Goal: Task Accomplishment & Management: Manage account settings

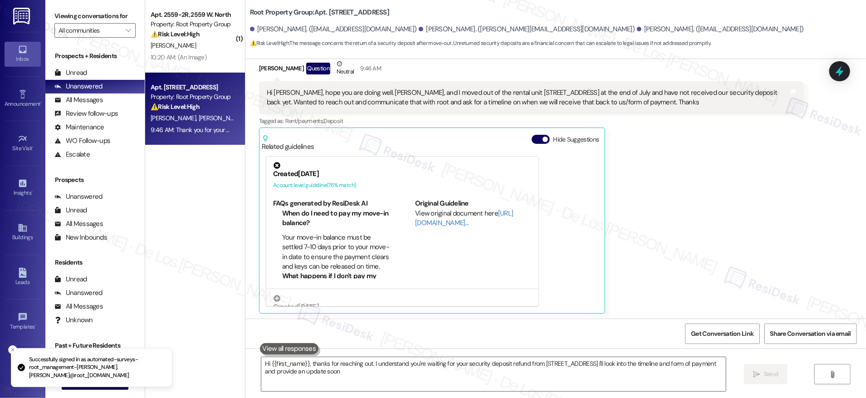
type textarea "Hi {{first_name}}, thanks for reaching out. I understand you're waiting for you…"
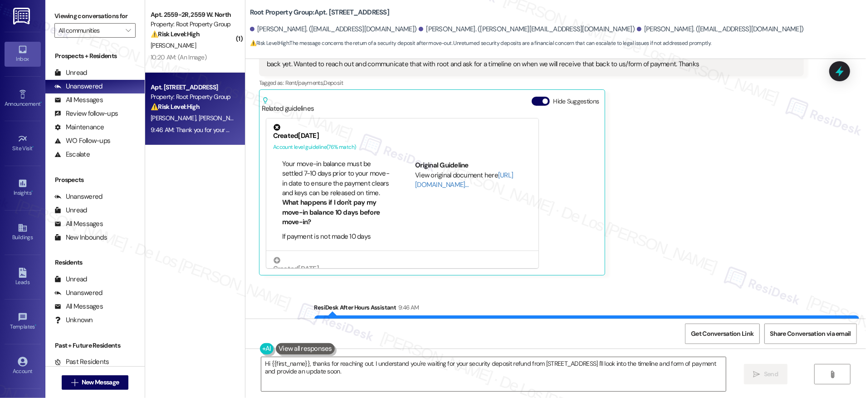
scroll to position [36, 0]
click at [428, 184] on link "[URL][DOMAIN_NAME]…" at bounding box center [464, 179] width 98 height 19
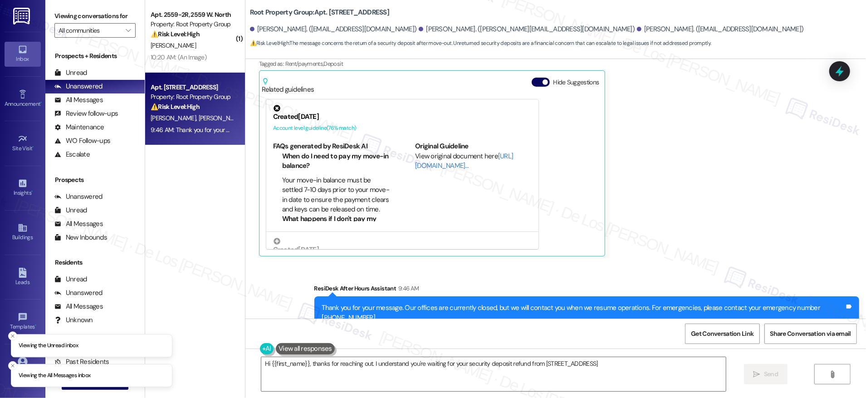
scroll to position [196, 0]
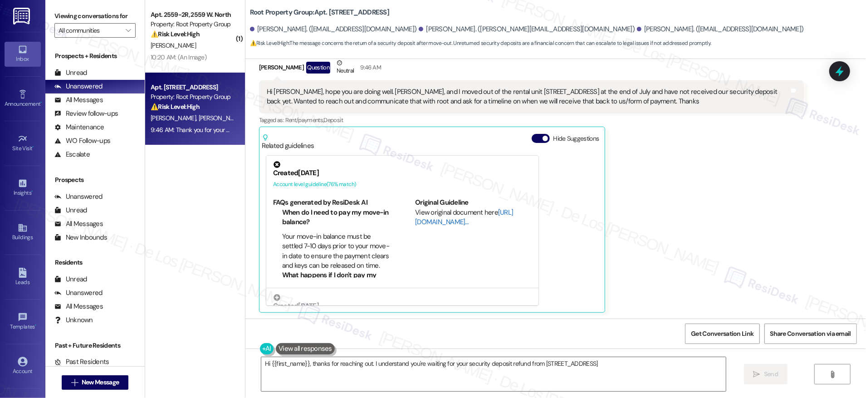
click at [428, 220] on link "[URL][DOMAIN_NAME]…" at bounding box center [464, 217] width 98 height 19
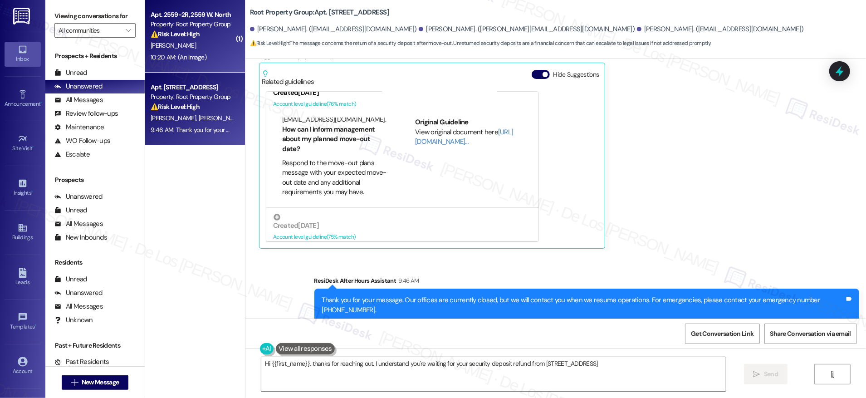
scroll to position [570, 0]
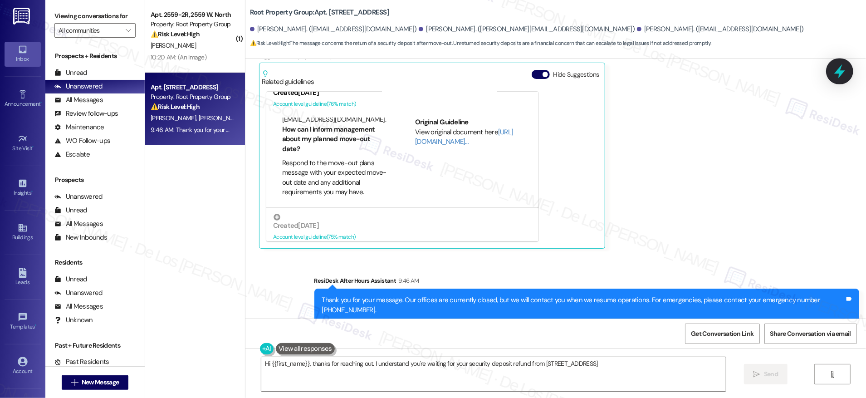
click at [834, 76] on icon at bounding box center [838, 70] width 15 height 15
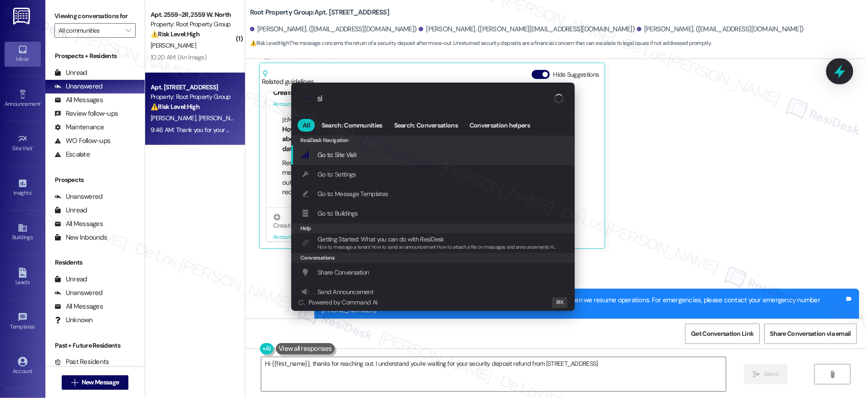
type input "sla"
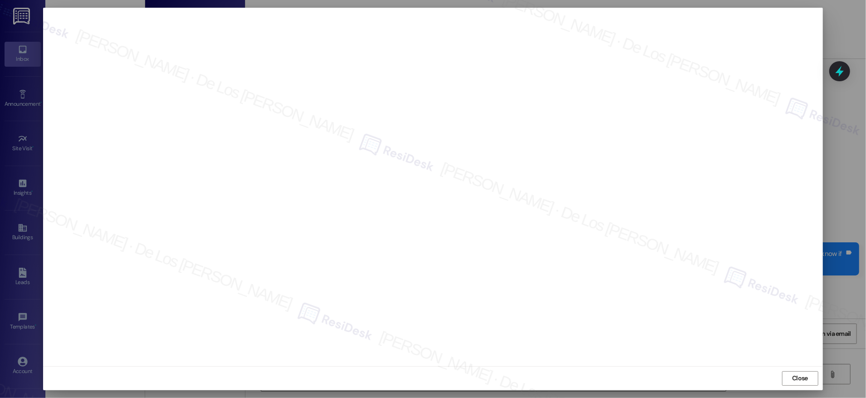
scroll to position [772, 0]
click at [797, 375] on span "Close" at bounding box center [800, 378] width 16 height 10
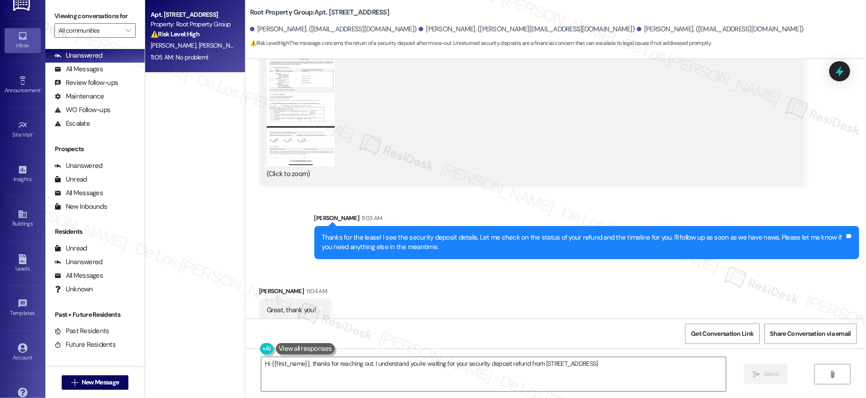
scroll to position [31, 0]
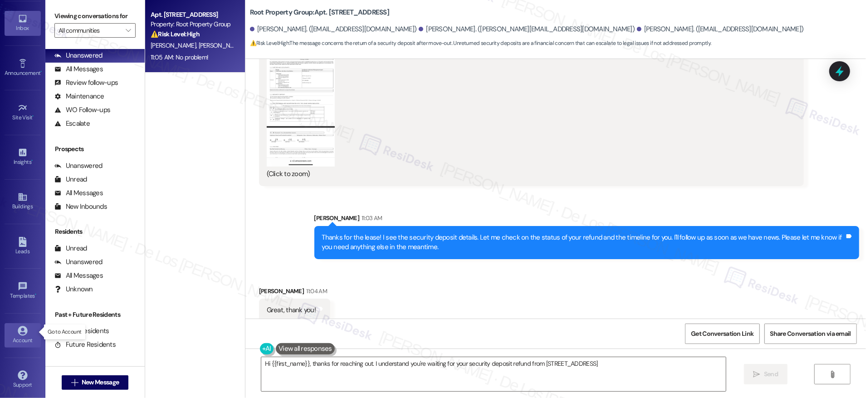
click at [20, 337] on div "Account" at bounding box center [22, 340] width 45 height 9
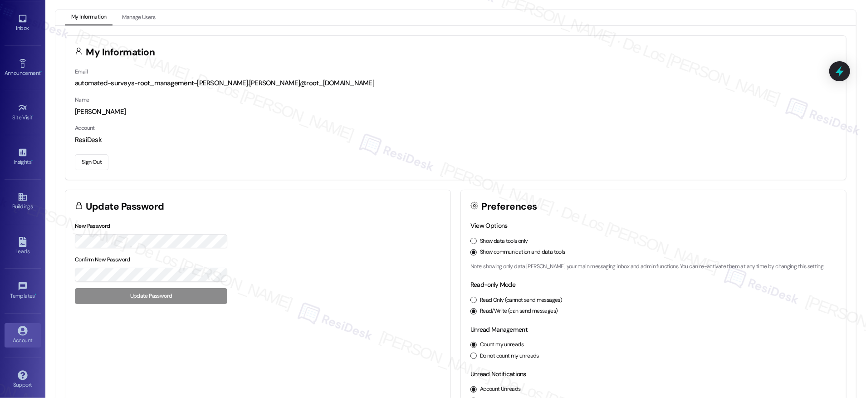
click at [90, 160] on button "Sign Out" at bounding box center [92, 162] width 34 height 16
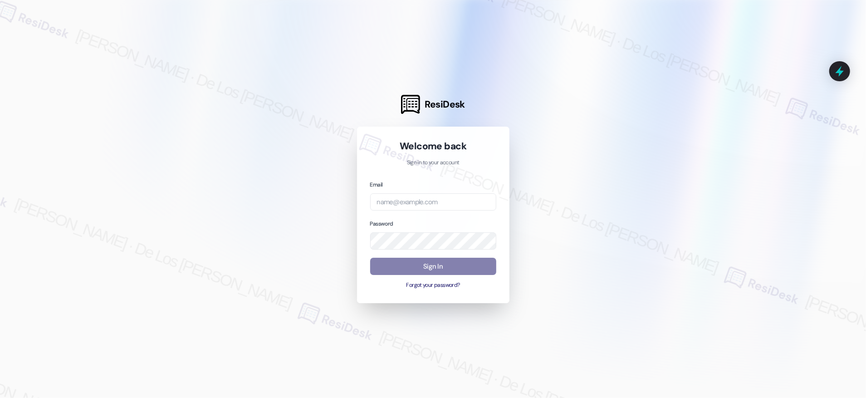
click at [741, 114] on div at bounding box center [433, 199] width 866 height 398
click at [476, 200] on input "email" at bounding box center [433, 202] width 126 height 18
paste input "automated-surveys-res_prop-[PERSON_NAME].[PERSON_NAME]@res_[DOMAIN_NAME]"
type input "automated-surveys-res_prop-[PERSON_NAME].[PERSON_NAME]@res_[DOMAIN_NAME]"
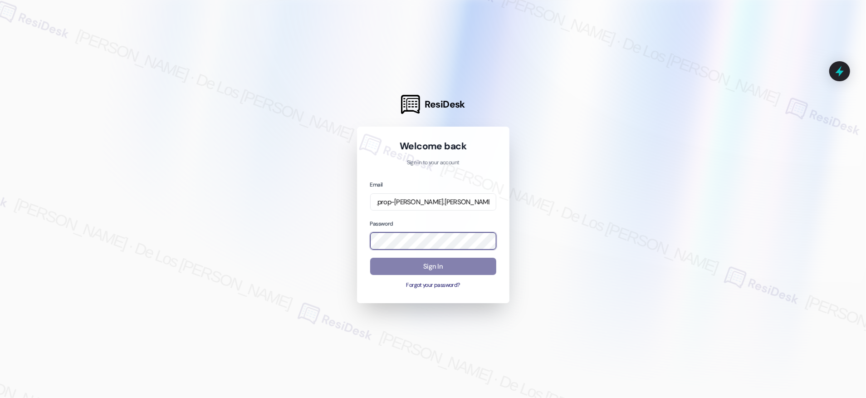
scroll to position [0, 0]
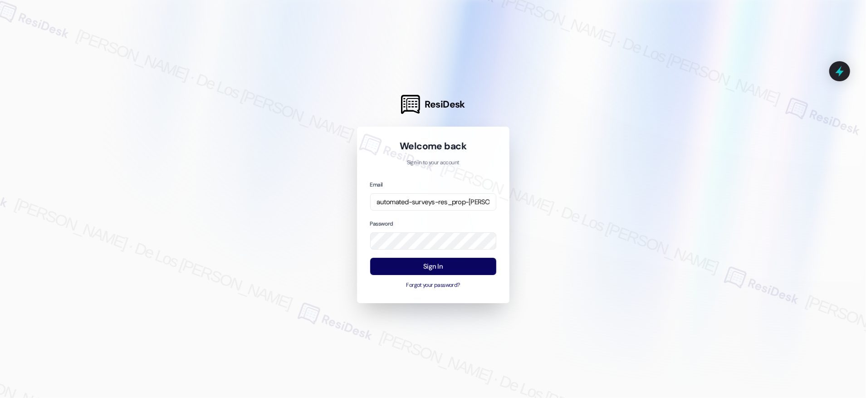
click at [757, 116] on div at bounding box center [433, 199] width 866 height 398
click at [330, 215] on div "ResiDesk Welcome back Sign in to your account Email automated-surveys-res_prop-…" at bounding box center [433, 199] width 866 height 398
click at [595, 194] on div at bounding box center [433, 199] width 866 height 398
click at [472, 272] on button "Sign In" at bounding box center [433, 267] width 126 height 18
